Goal: Information Seeking & Learning: Learn about a topic

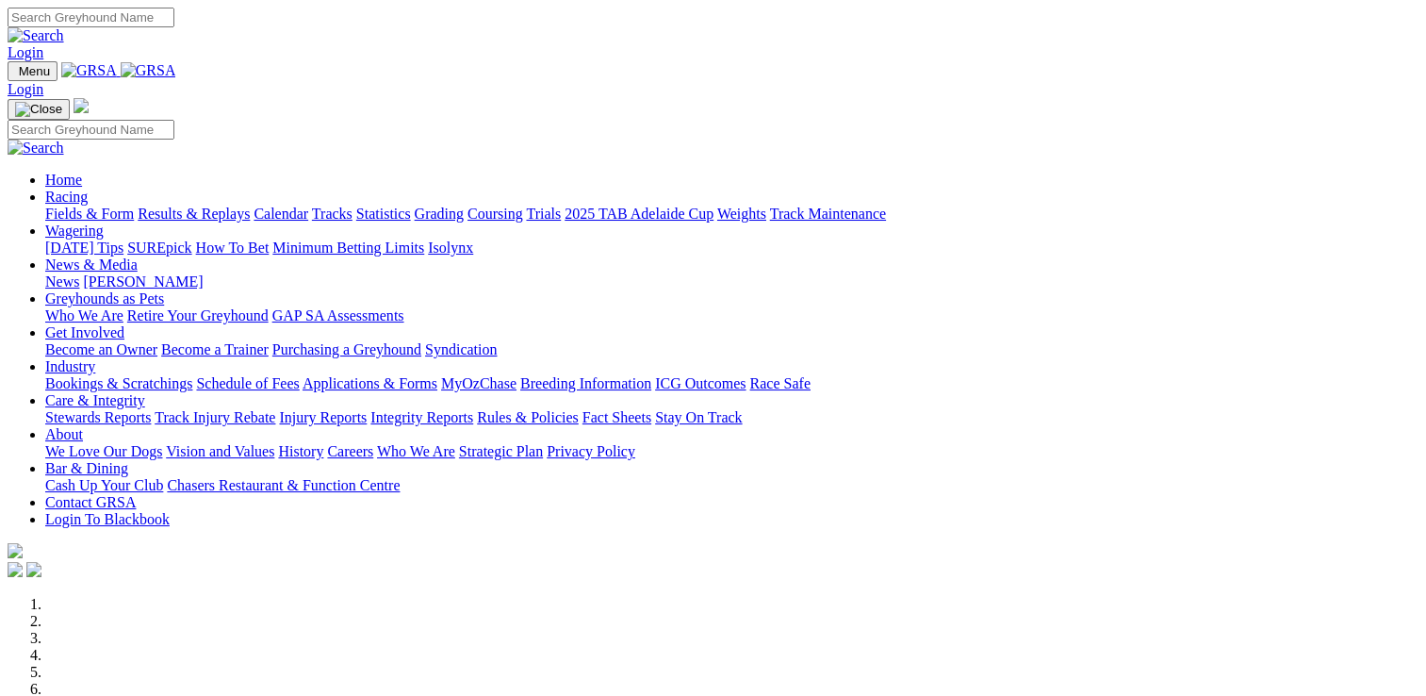
click at [88, 189] on link "Racing" at bounding box center [66, 197] width 42 height 16
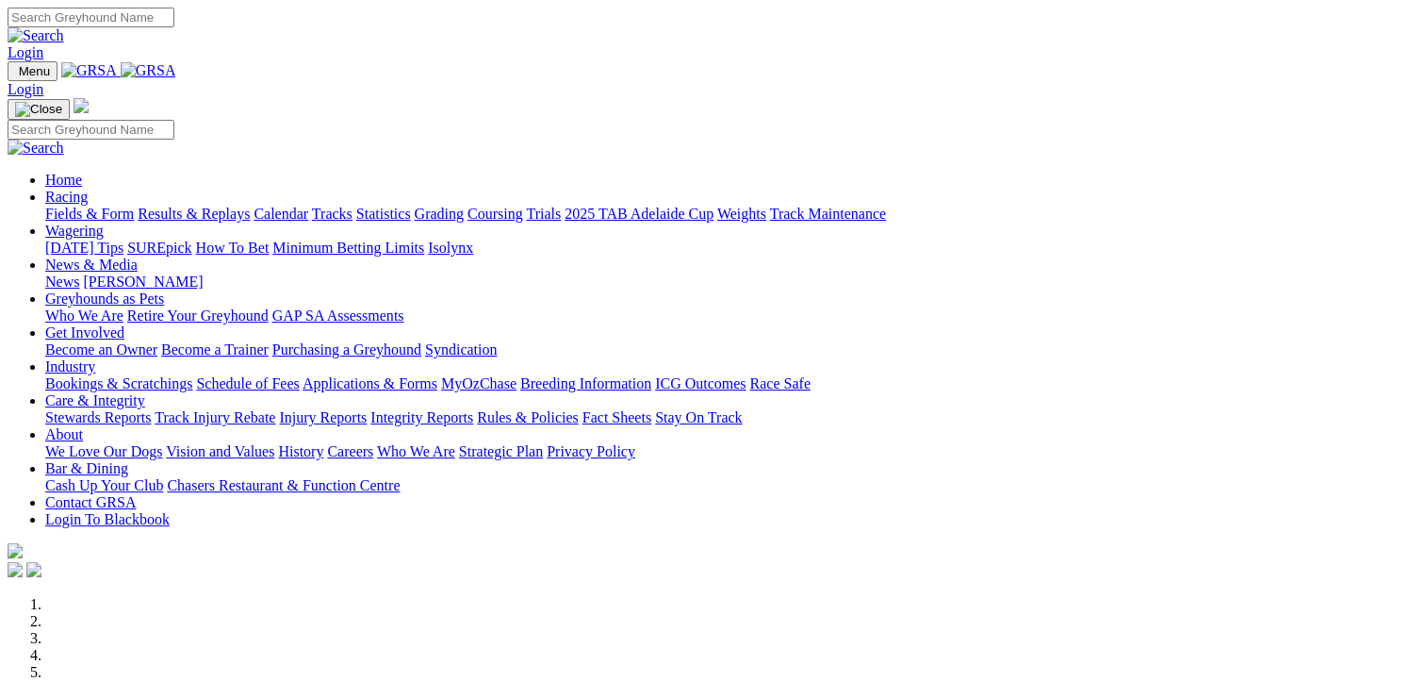
click at [220, 206] on link "Results & Replays" at bounding box center [194, 214] width 112 height 16
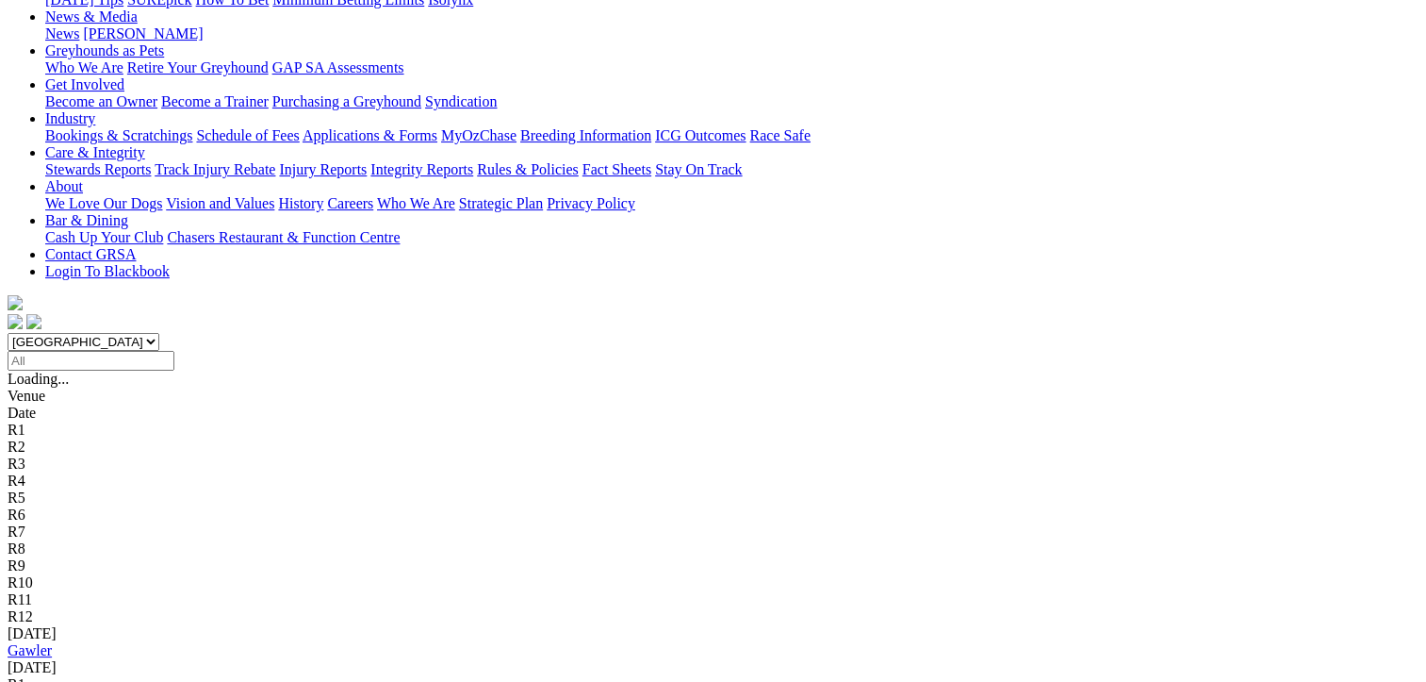
scroll to position [283, 0]
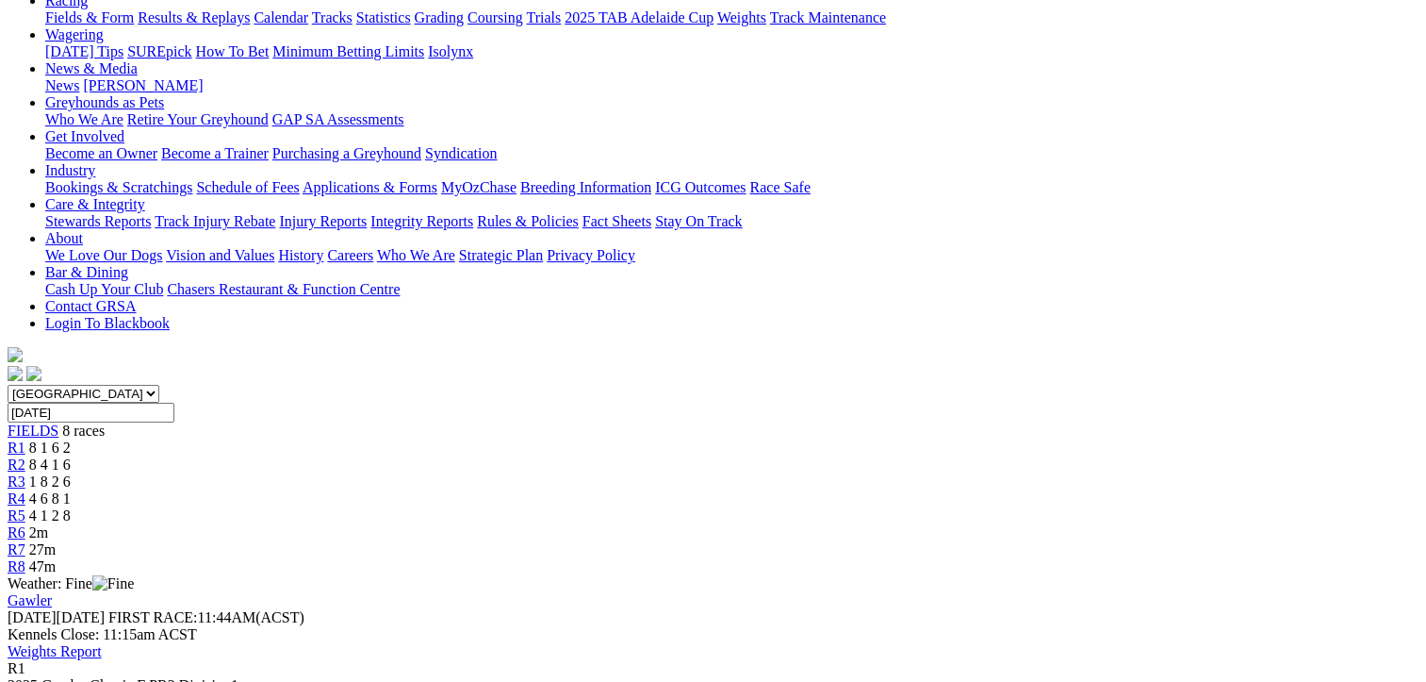
scroll to position [189, 0]
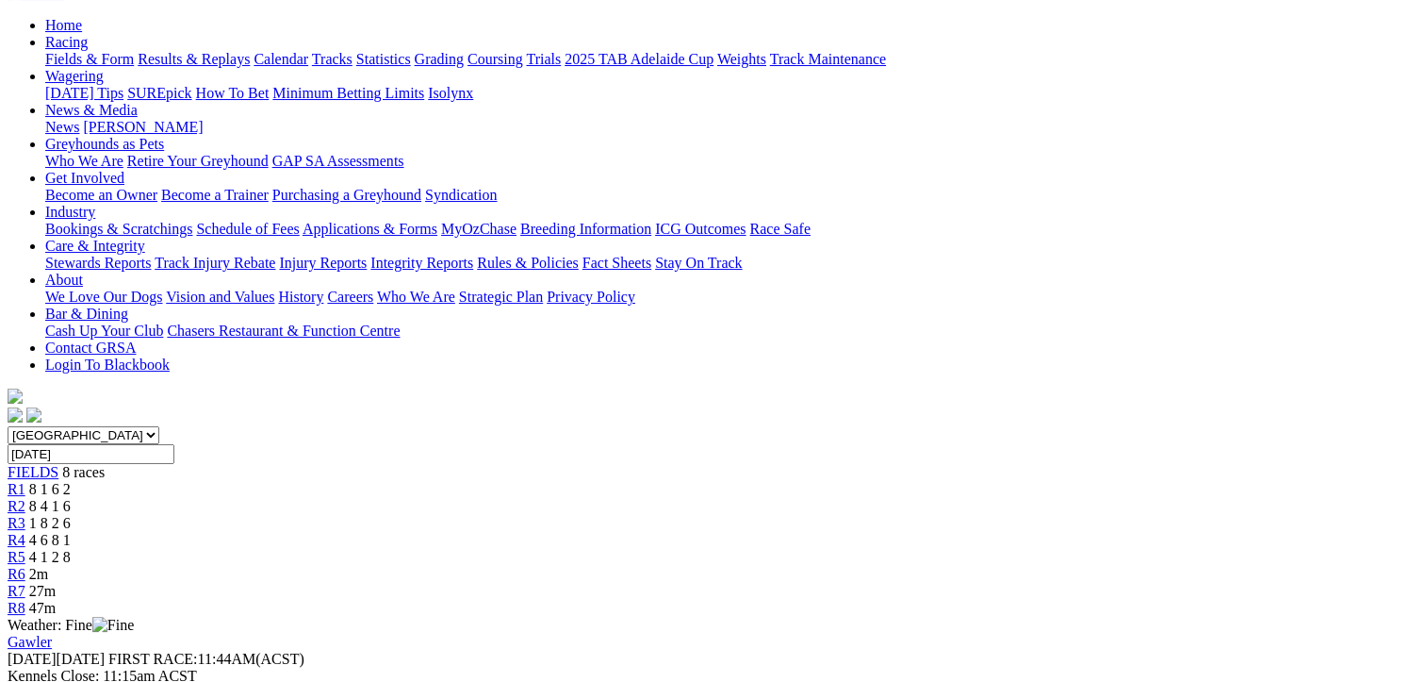
click at [25, 498] on span "R2" at bounding box center [17, 506] width 18 height 16
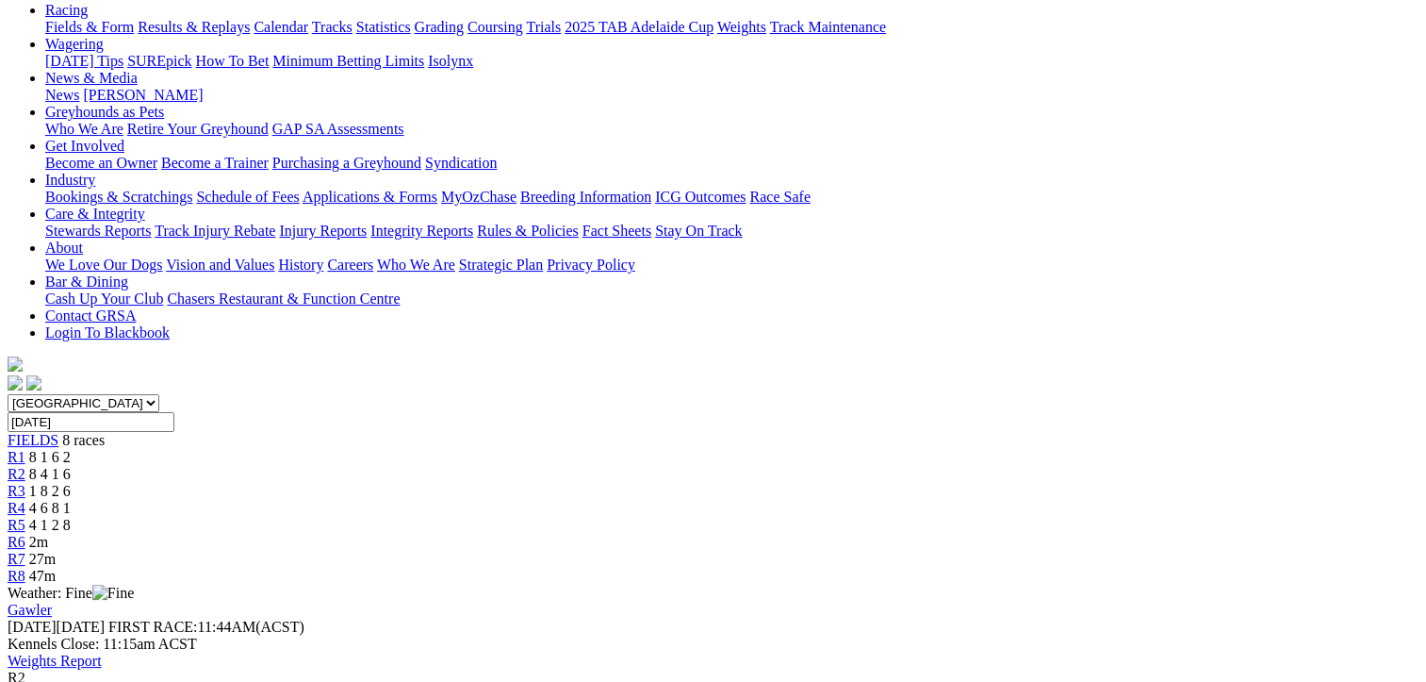
scroll to position [189, 0]
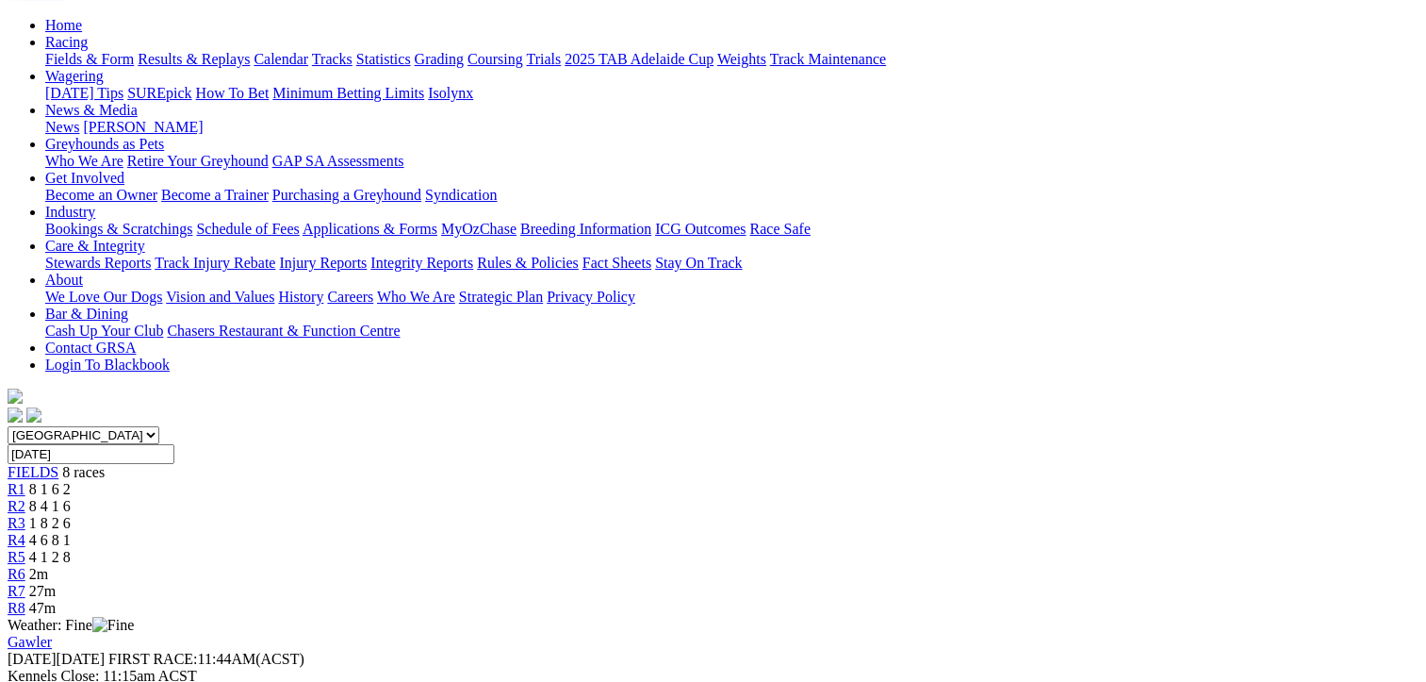
click at [25, 515] on span "R3" at bounding box center [17, 523] width 18 height 16
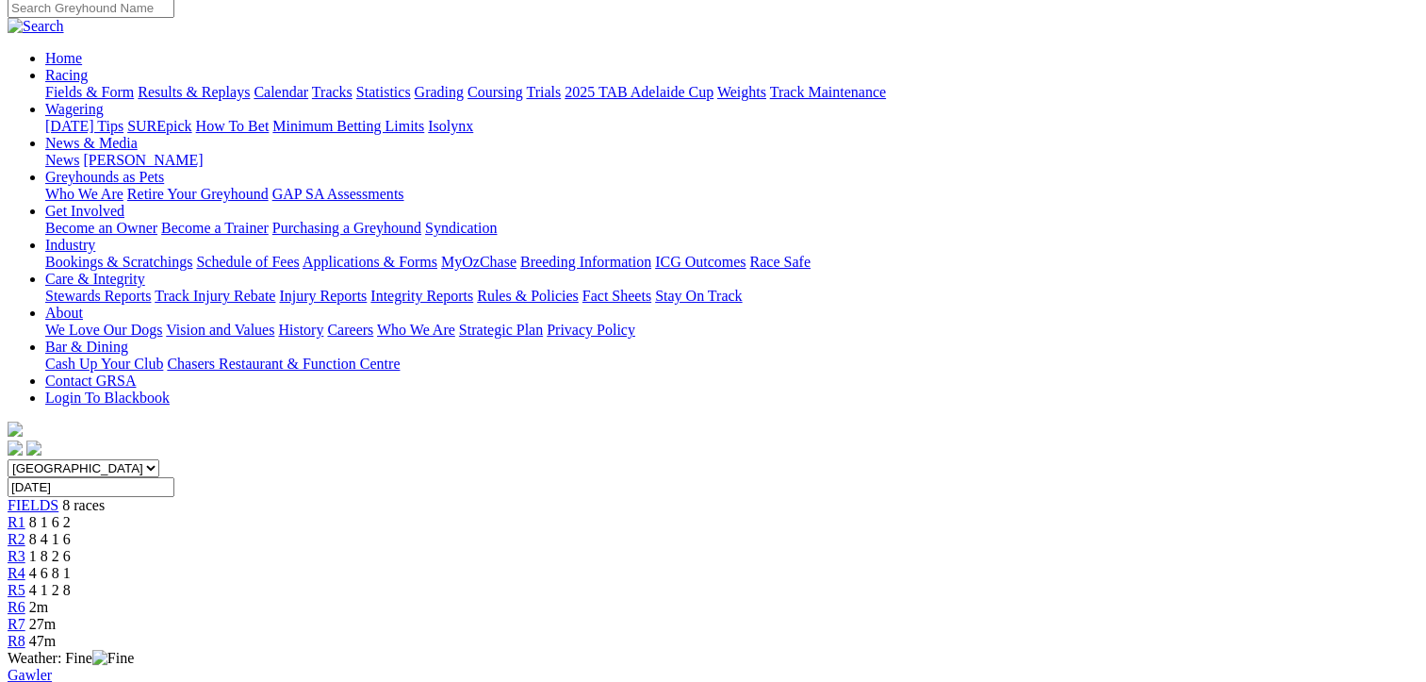
scroll to position [189, 0]
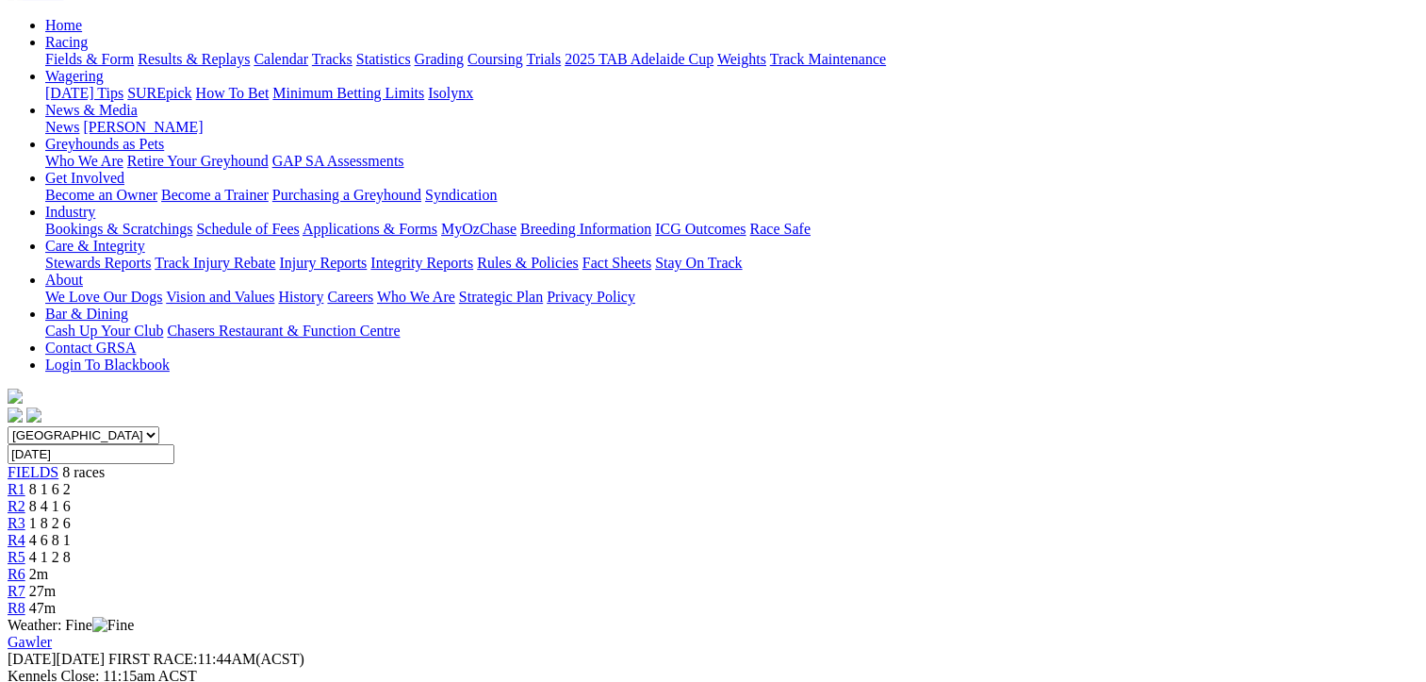
click at [25, 532] on span "R4" at bounding box center [17, 540] width 18 height 16
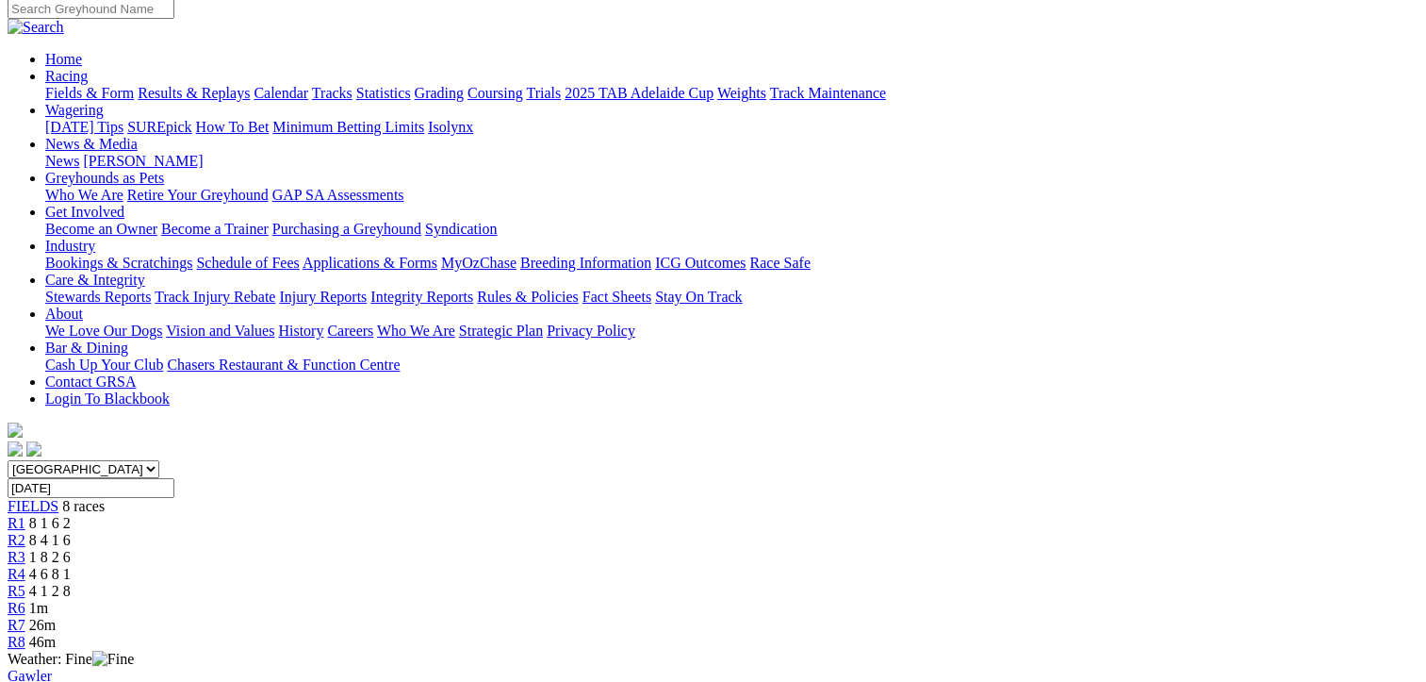
scroll to position [189, 0]
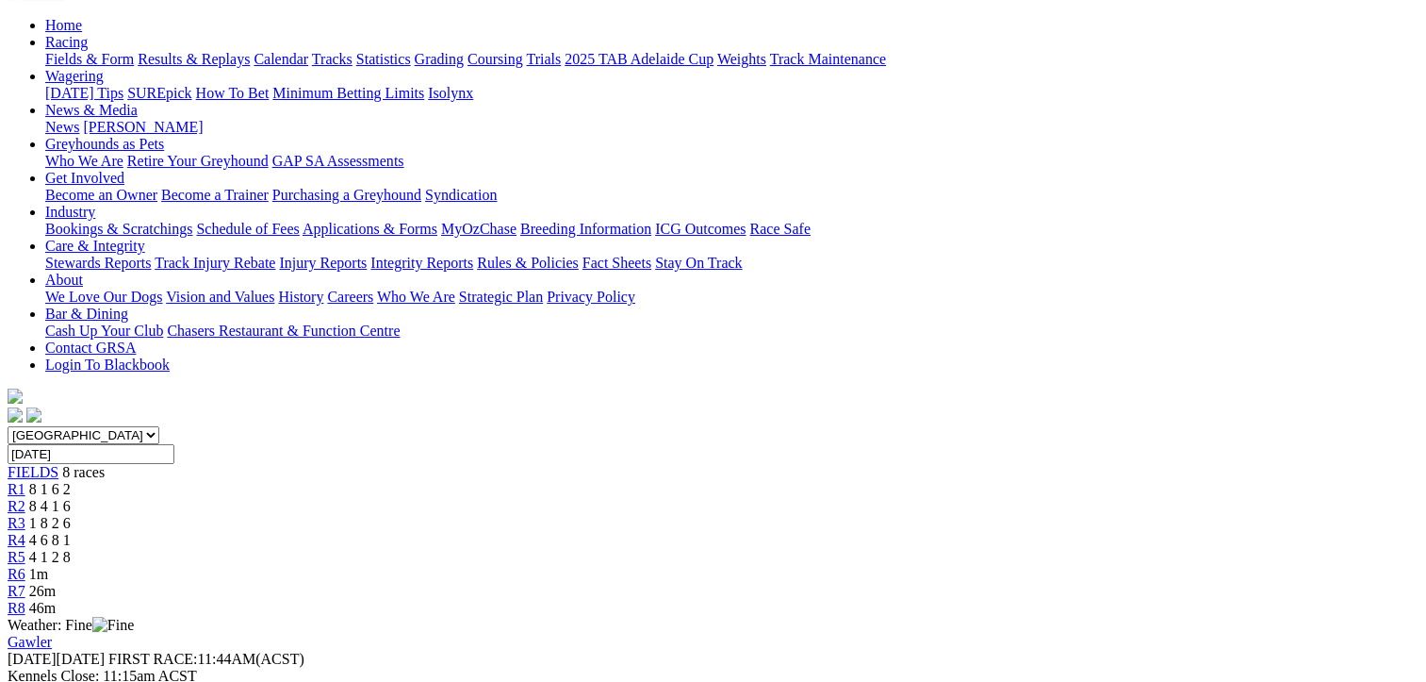
click at [25, 549] on span "R5" at bounding box center [17, 557] width 18 height 16
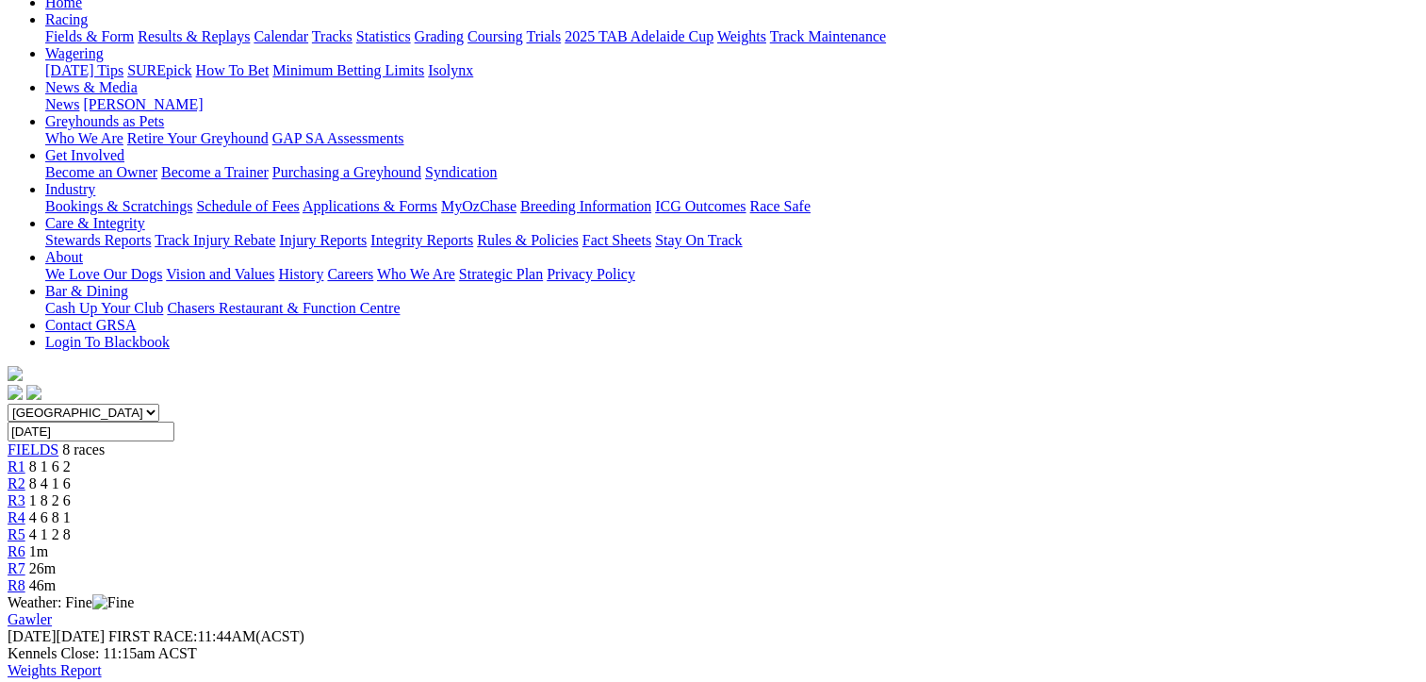
scroll to position [189, 0]
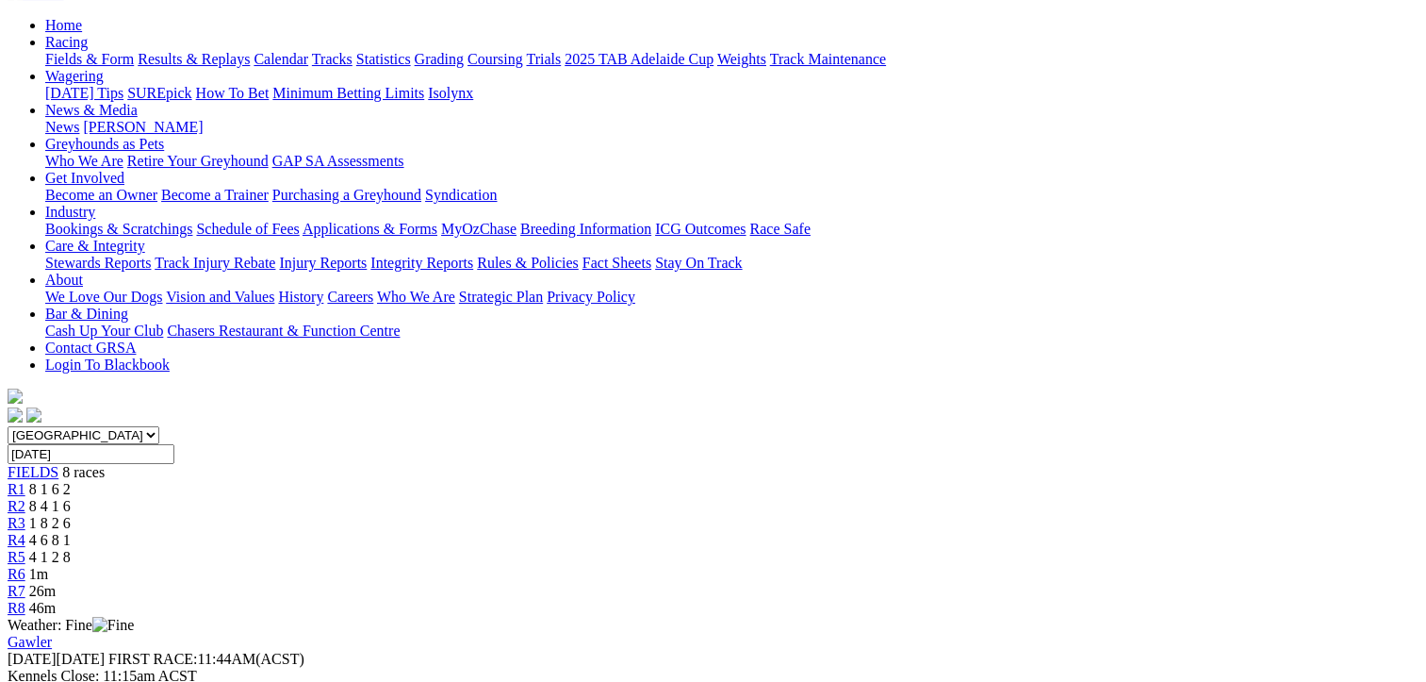
click at [25, 566] on span "R6" at bounding box center [17, 574] width 18 height 16
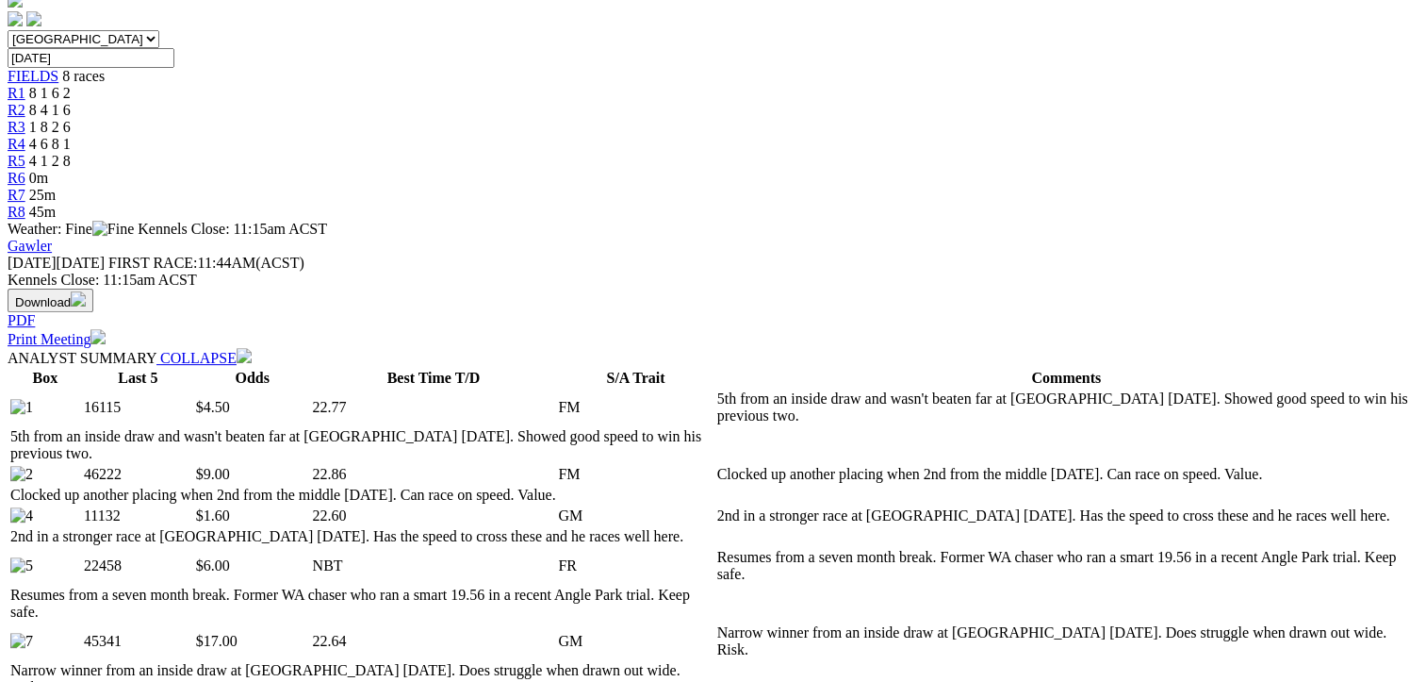
scroll to position [377, 0]
